Goal: Task Accomplishment & Management: Complete application form

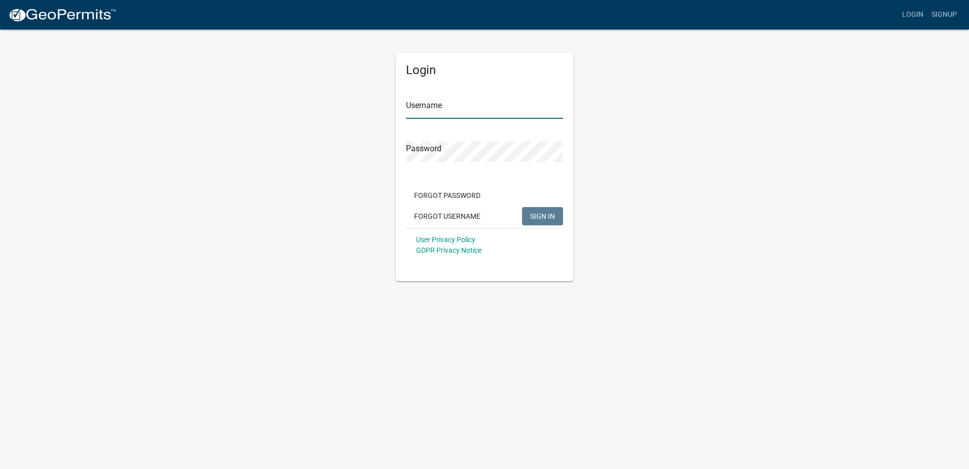
type input "gabbielawson1"
click at [550, 219] on span "SIGN IN" at bounding box center [542, 215] width 25 height 8
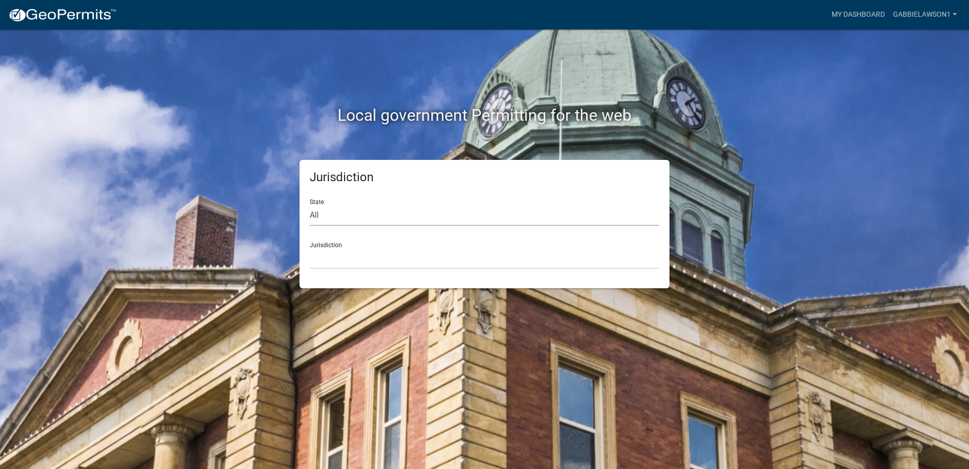
click at [370, 218] on select "All Colorado Georgia Indiana Iowa Kansas Minnesota Ohio South Carolina Wisconsin" at bounding box center [485, 215] width 350 height 21
click at [690, 399] on div "Local government Permitting for the web Jurisdiction State All Colorado Georgia…" at bounding box center [484, 234] width 969 height 469
click at [341, 213] on select "All Colorado Georgia Indiana Iowa Kansas Minnesota Ohio South Carolina Wisconsin" at bounding box center [485, 215] width 350 height 21
select select "Indiana"
click at [310, 205] on select "All Colorado Georgia Indiana Iowa Kansas Minnesota Ohio South Carolina Wisconsin" at bounding box center [485, 215] width 350 height 21
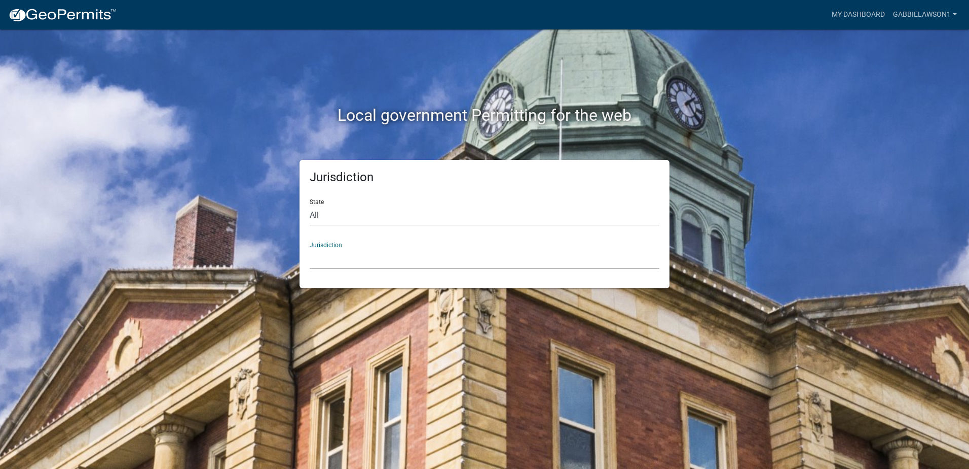
click at [330, 258] on select "City of Charlestown, Indiana City of Jeffersonville, Indiana City of Logansport…" at bounding box center [485, 258] width 350 height 21
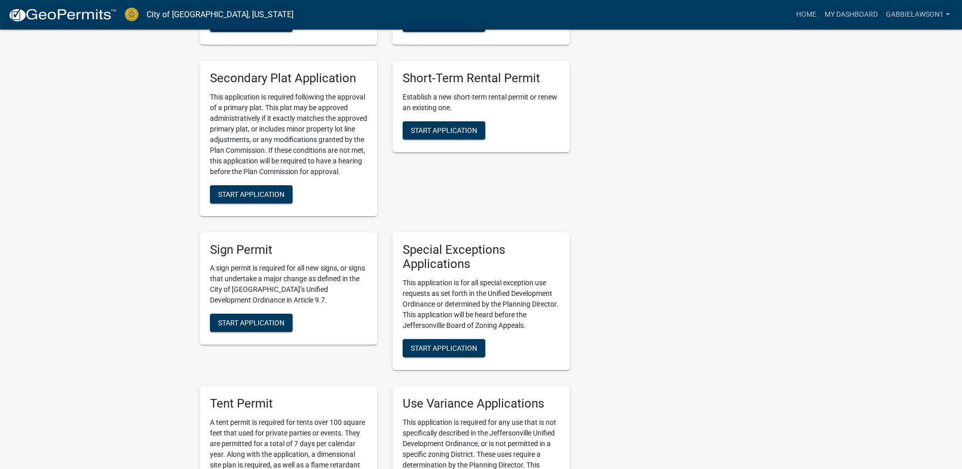
scroll to position [1724, 0]
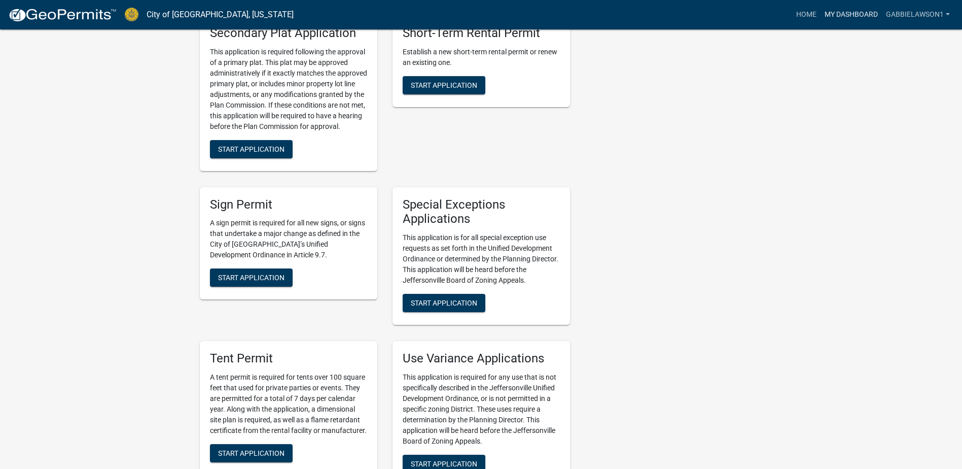
click at [851, 14] on link "My Dashboard" at bounding box center [850, 14] width 61 height 19
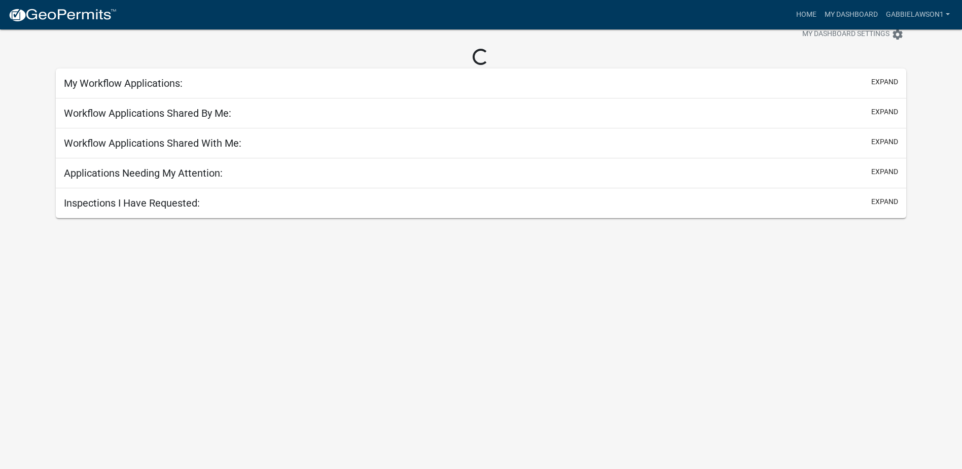
scroll to position [29, 0]
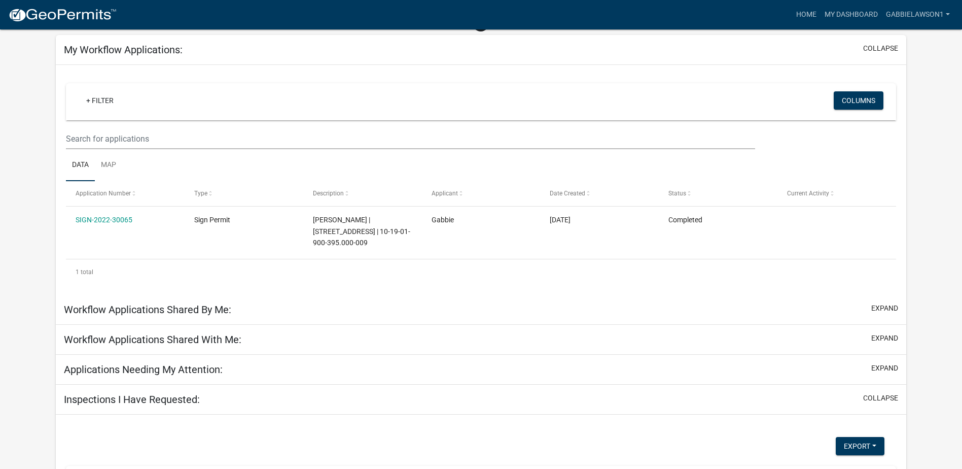
scroll to position [52, 0]
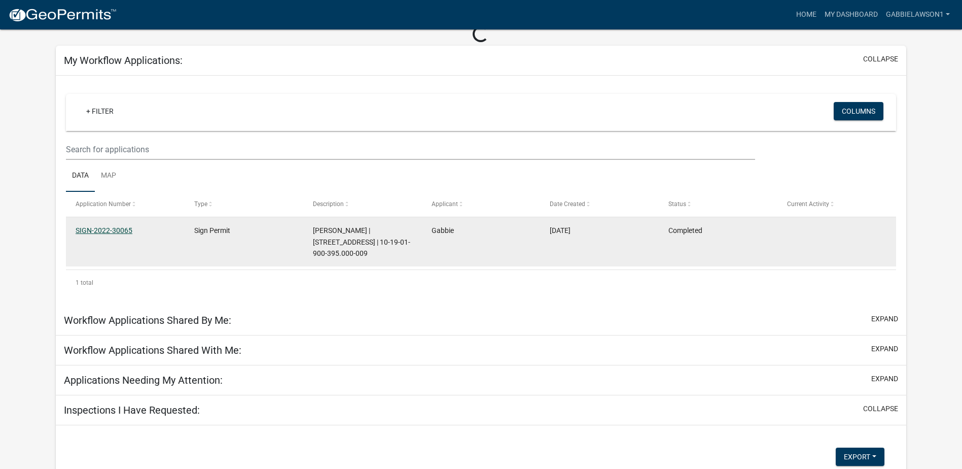
click at [105, 228] on datatable-body-cell "SIGN-2022-30065" at bounding box center [125, 241] width 119 height 49
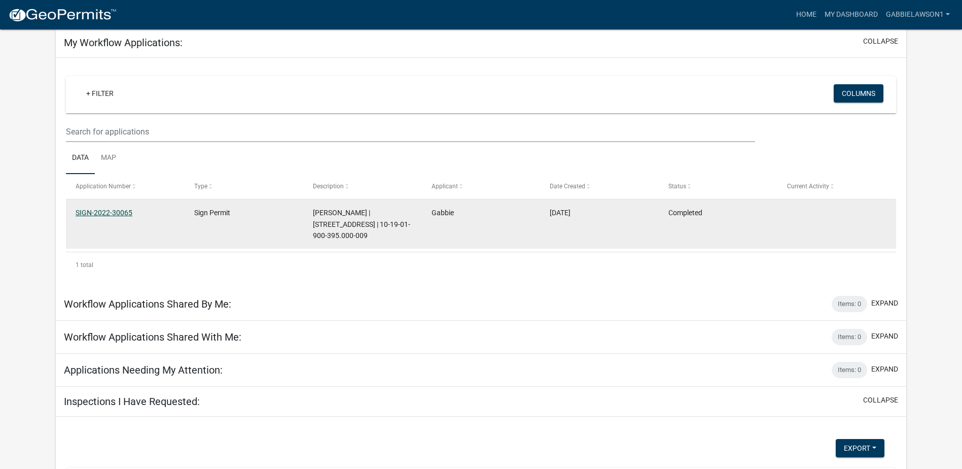
click at [105, 212] on link "SIGN-2022-30065" at bounding box center [104, 212] width 57 height 8
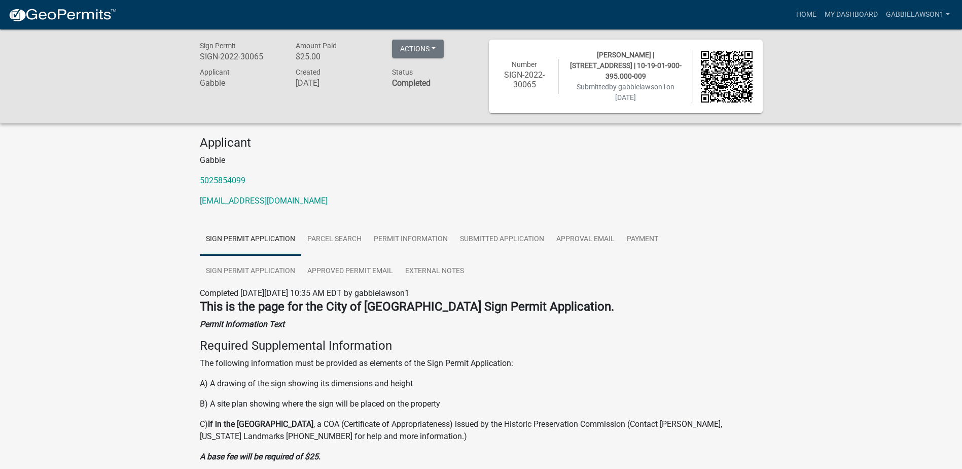
click at [720, 309] on h4 "This is the page for the City of [GEOGRAPHIC_DATA] Sign Permit Application." at bounding box center [481, 306] width 563 height 15
click at [803, 13] on link "Home" at bounding box center [806, 14] width 28 height 19
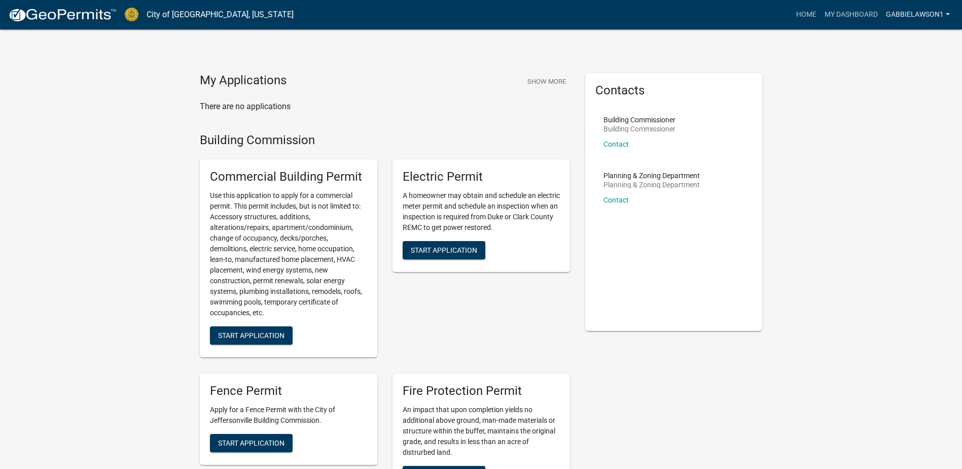
click at [910, 14] on link "gabbielawson1" at bounding box center [918, 14] width 72 height 19
click at [903, 33] on link "Account" at bounding box center [913, 41] width 81 height 24
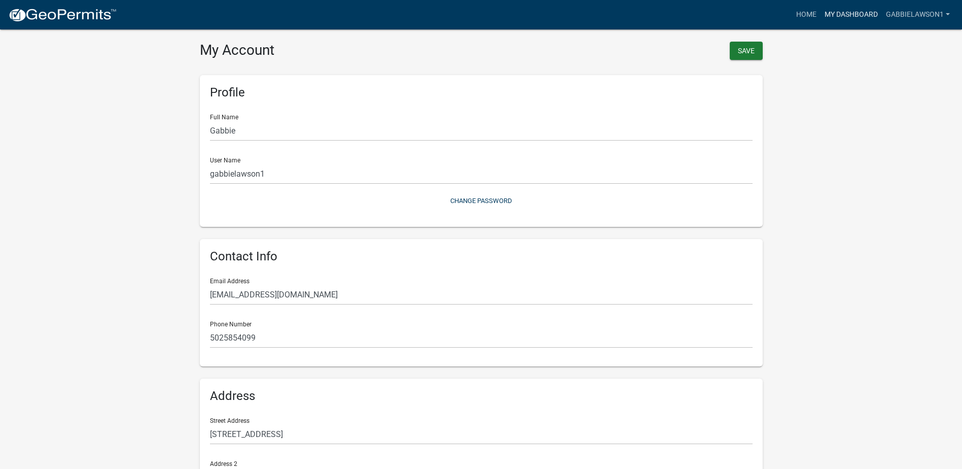
click at [829, 12] on link "My Dashboard" at bounding box center [850, 14] width 61 height 19
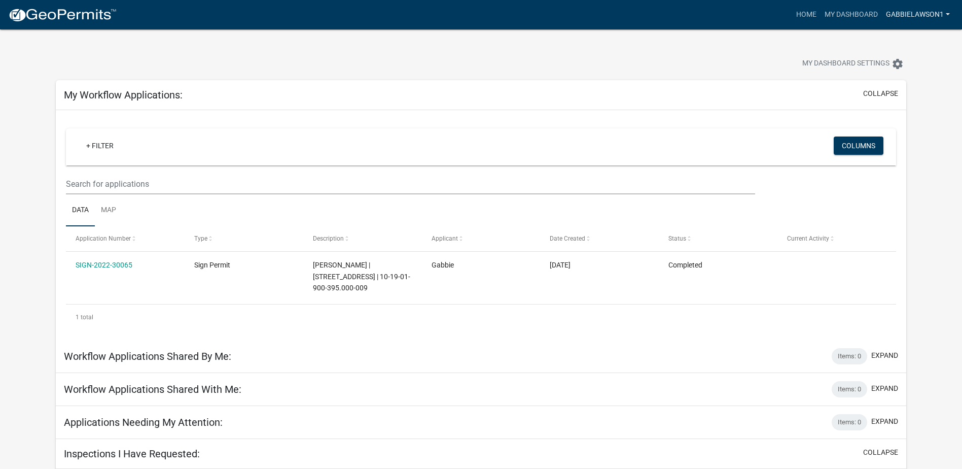
click at [908, 12] on link "gabbielawson1" at bounding box center [918, 14] width 72 height 19
click at [895, 80] on link "Logout" at bounding box center [913, 74] width 81 height 24
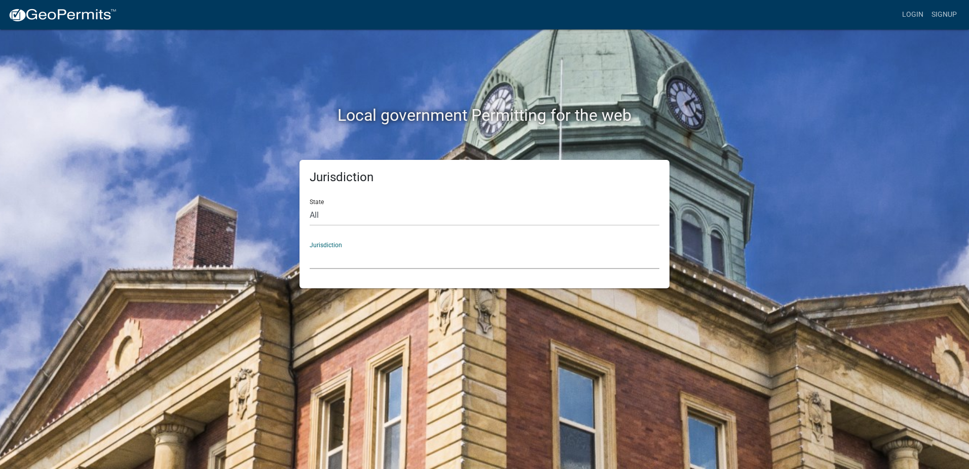
click at [336, 257] on select "Custer County, Colorado Carroll County, Georgia Cook County, Georgia Crawford C…" at bounding box center [485, 258] width 350 height 21
click at [913, 15] on link "Login" at bounding box center [912, 14] width 29 height 19
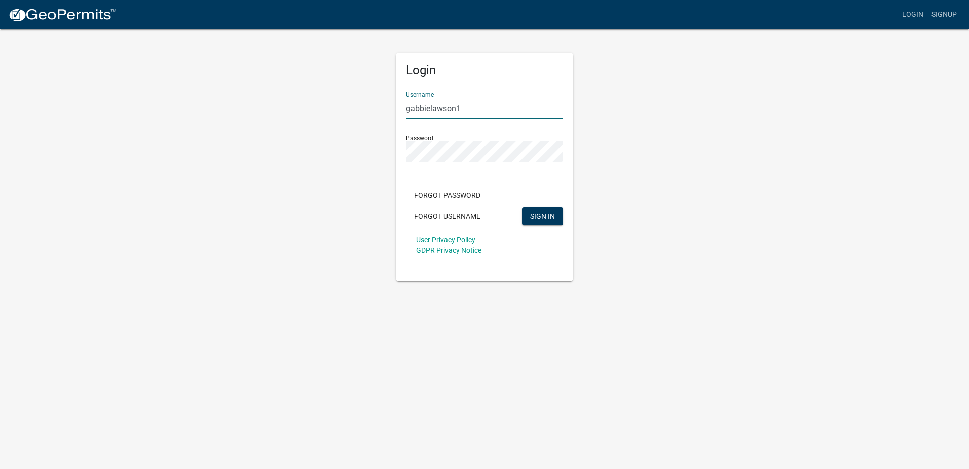
drag, startPoint x: 436, startPoint y: 109, endPoint x: 402, endPoint y: 109, distance: 34.0
click at [402, 109] on div "Login Username gabbielawson1 Password Forgot Password Forgot Username SIGN IN U…" at bounding box center [484, 167] width 177 height 228
type input "clatta@signaramadowntown.com"
click at [925, 277] on app-login-view "more_horiz Login Signup Login Username clatta@signaramadowntown.com Password Fo…" at bounding box center [484, 140] width 969 height 281
click at [384, 153] on div "Login Username clatta@signaramadowntown.com Password Forgot Password Forgot Use…" at bounding box center [485, 154] width 578 height 253
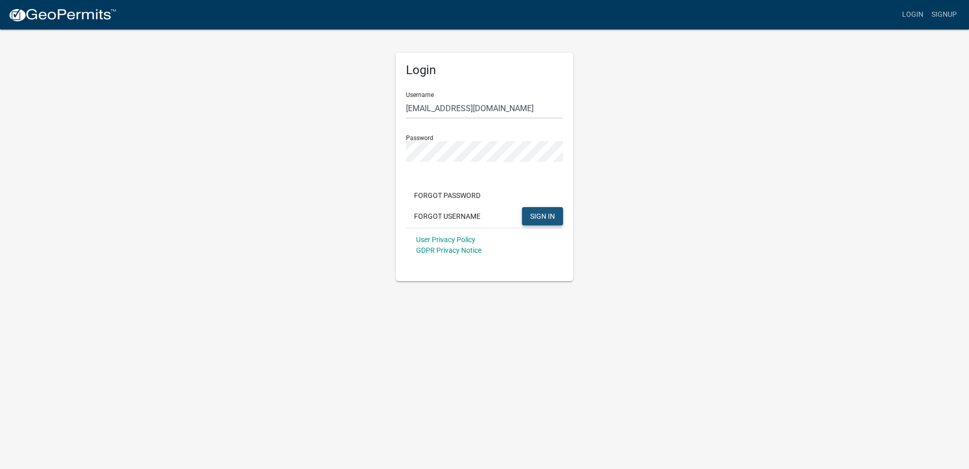
click at [532, 218] on span "SIGN IN" at bounding box center [542, 215] width 25 height 8
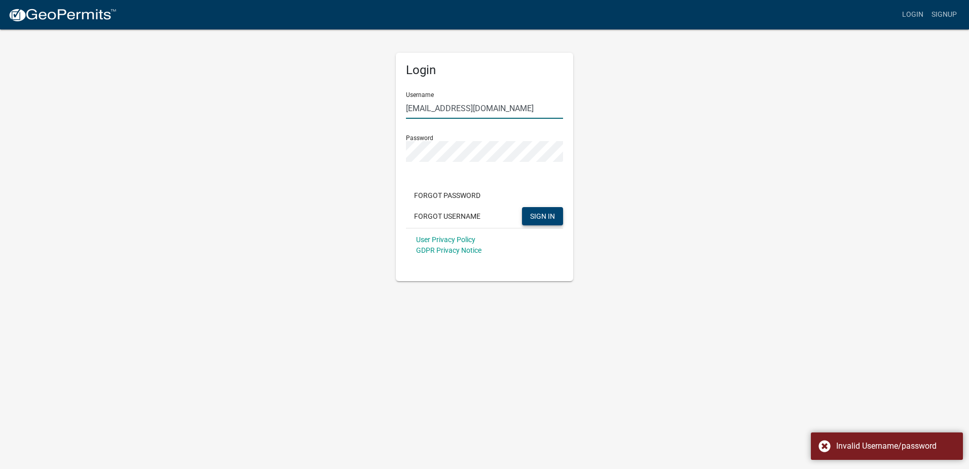
click at [410, 107] on input "clatta@signaramadowntown.com" at bounding box center [484, 108] width 157 height 21
type input "cslatta@signaramadowntown.com"
click at [538, 205] on div "Forgot Password Forgot Username SIGN IN" at bounding box center [484, 207] width 157 height 42
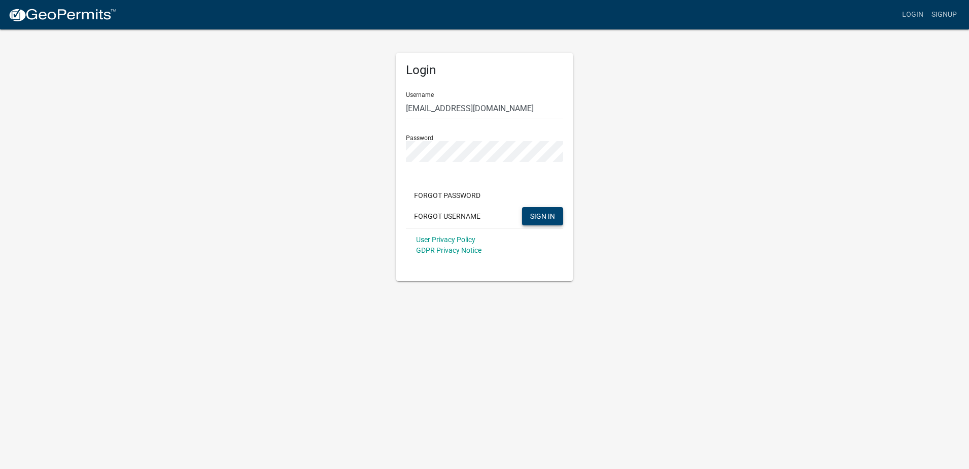
click at [540, 212] on span "SIGN IN" at bounding box center [542, 215] width 25 height 8
click at [394, 152] on div "Login Username cslatta@signaramadowntown.com Password Forgot Password Forgot Us…" at bounding box center [484, 154] width 193 height 253
click at [549, 211] on span "SIGN IN" at bounding box center [542, 215] width 25 height 8
click at [888, 227] on app-login-view "more_horiz Login Signup Login Username cslatta@signaramadowntown.com Password F…" at bounding box center [484, 140] width 969 height 281
click at [516, 325] on body "Internet Explorer does NOT work with GeoPermits. Get a new browser for more sec…" at bounding box center [484, 234] width 969 height 469
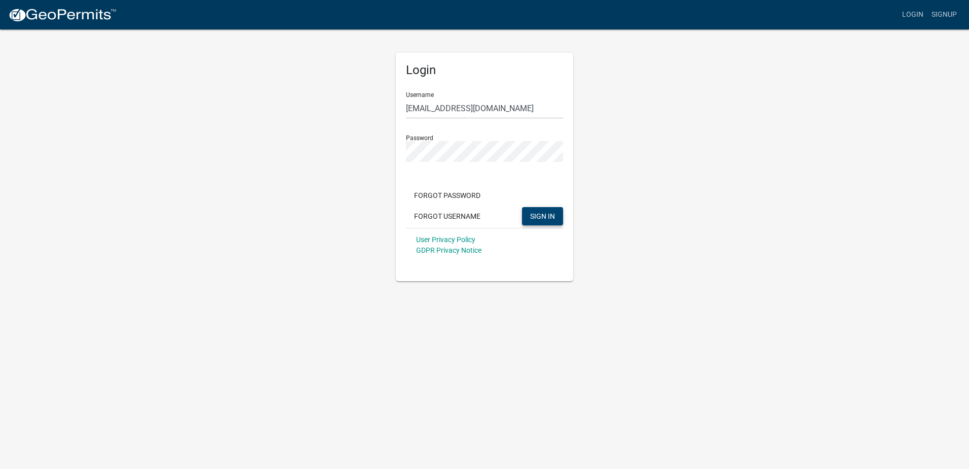
click at [547, 212] on span "SIGN IN" at bounding box center [542, 215] width 25 height 8
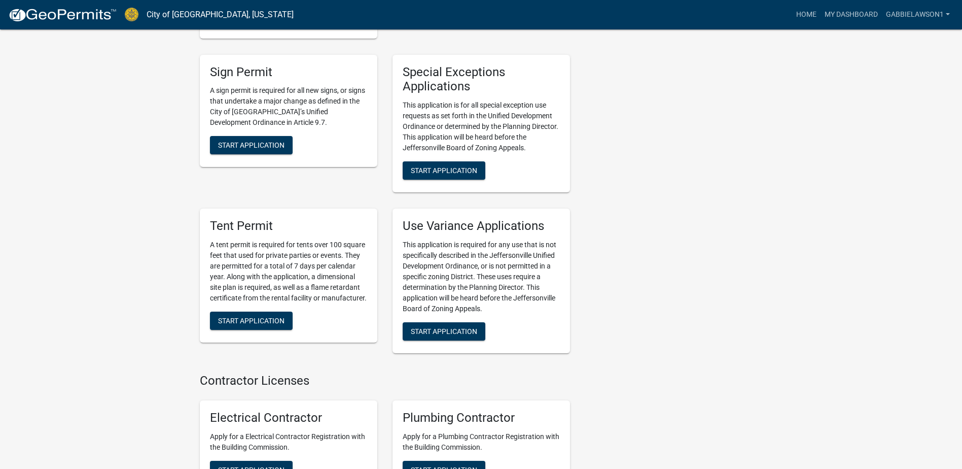
scroll to position [1704, 0]
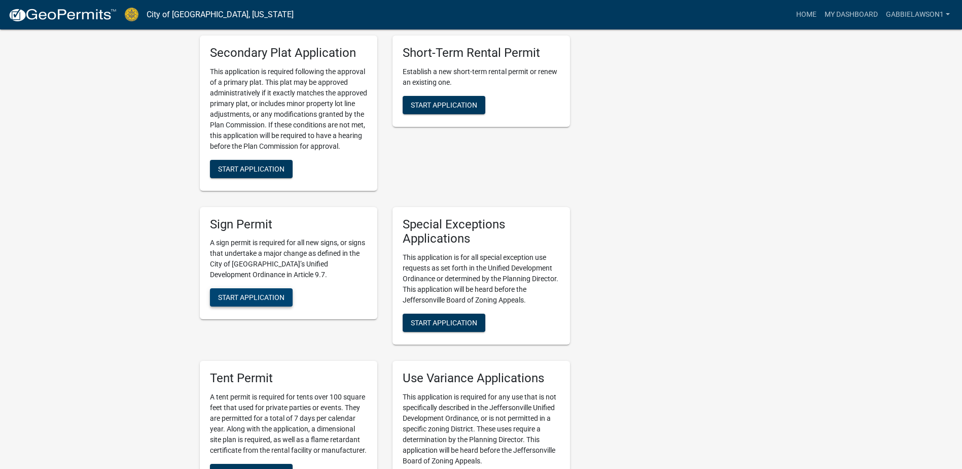
click at [245, 293] on span "Start Application" at bounding box center [251, 297] width 66 height 8
